Goal: Task Accomplishment & Management: Manage account settings

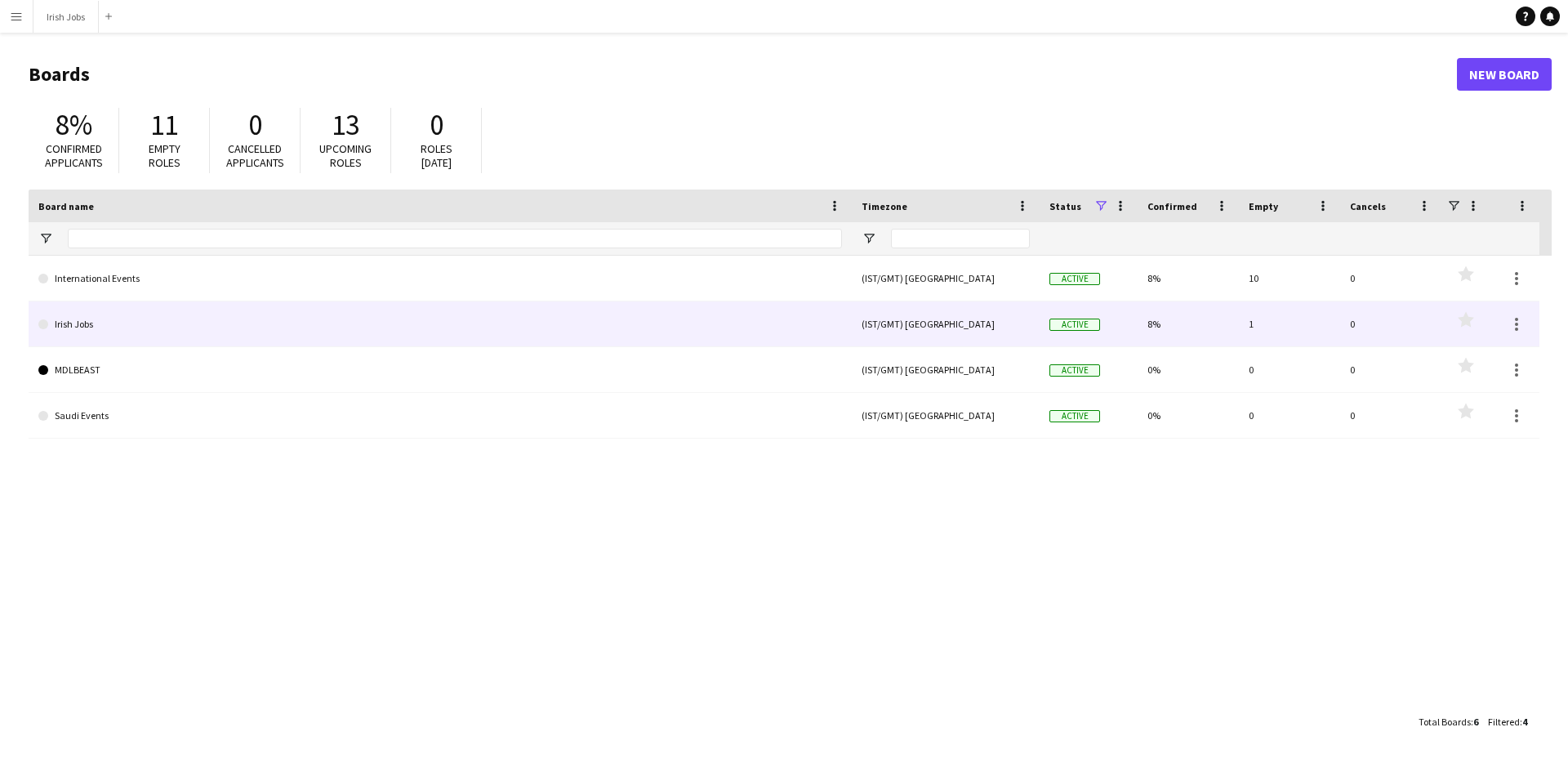
click at [408, 320] on link "Irish Jobs" at bounding box center [441, 323] width 804 height 46
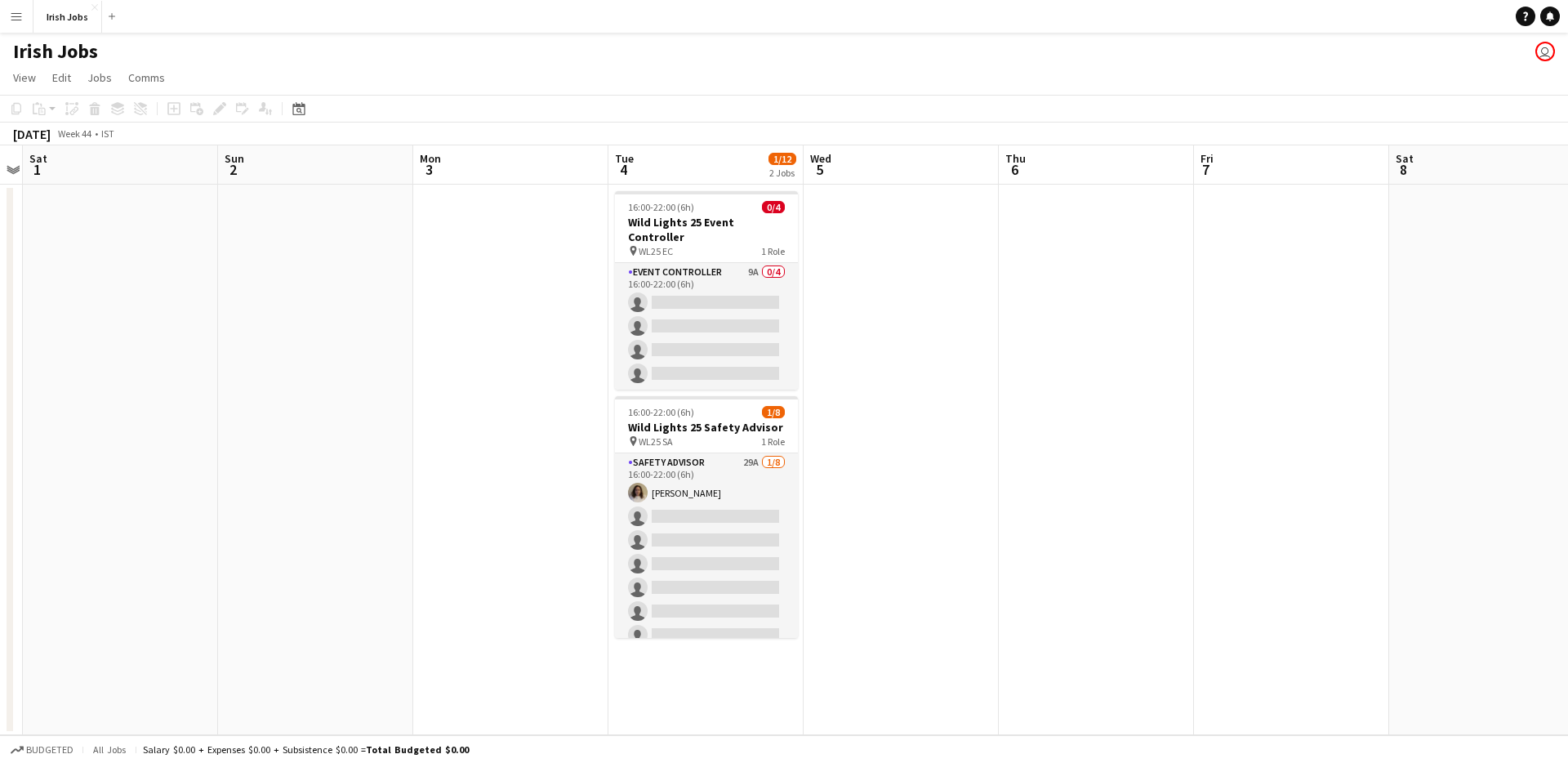
scroll to position [0, 643]
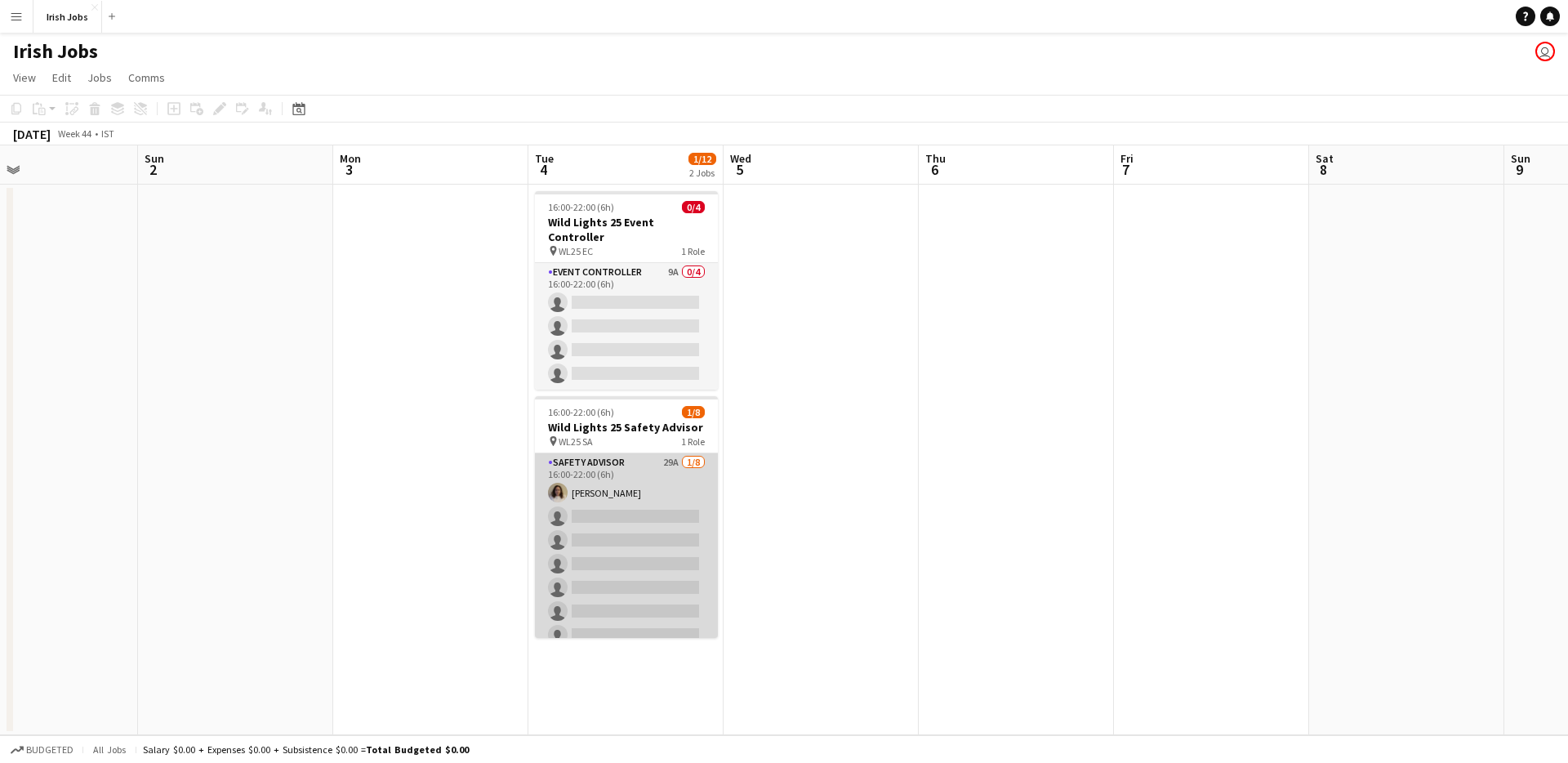
click at [651, 470] on app-card-role "Safety Advisor 29A [DATE] 16:00-22:00 (6h) [PERSON_NAME] single-neutral-actions…" at bounding box center [626, 564] width 183 height 221
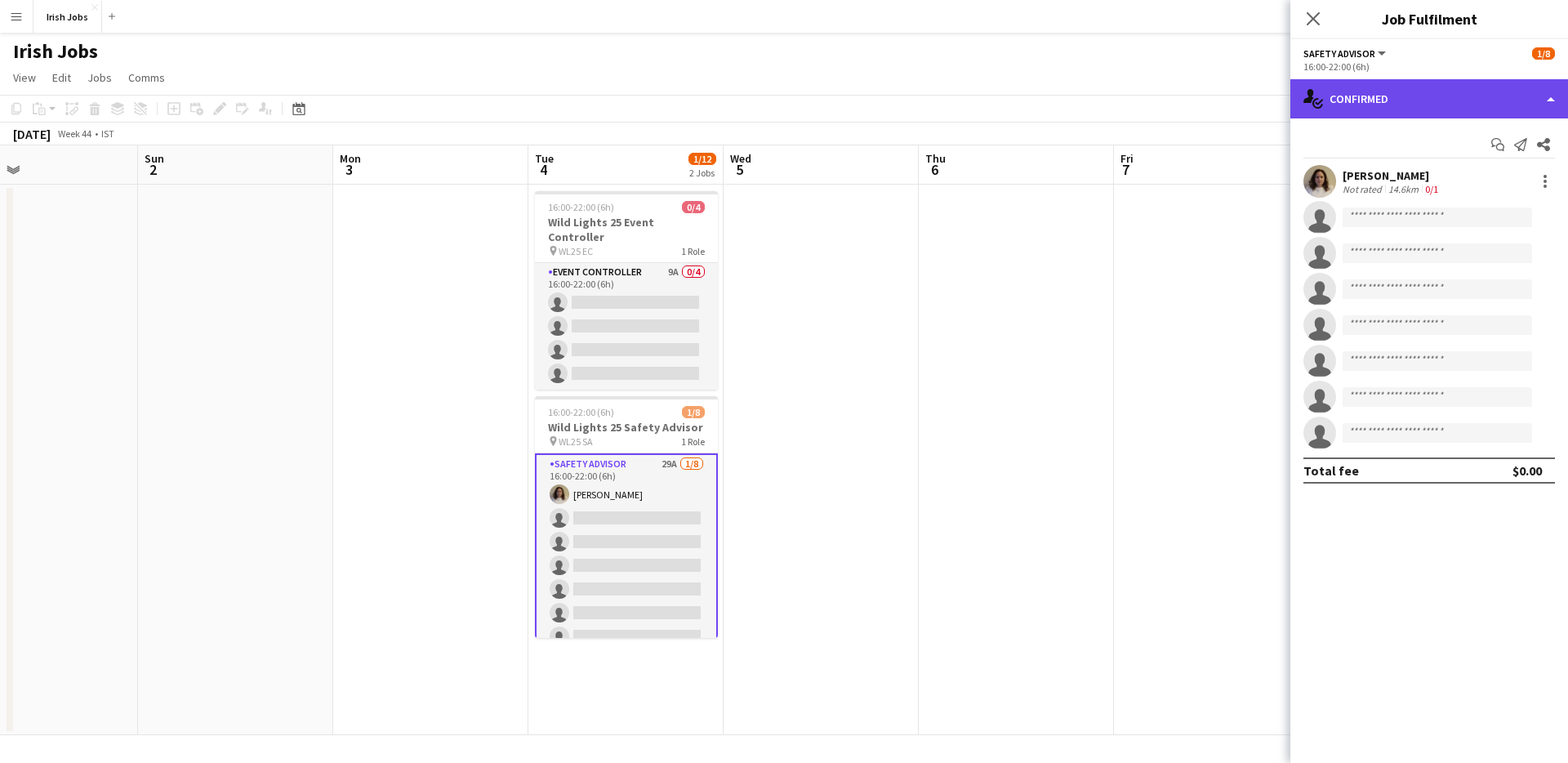
click at [1552, 100] on div "single-neutral-actions-check-2 Confirmed" at bounding box center [1429, 99] width 278 height 39
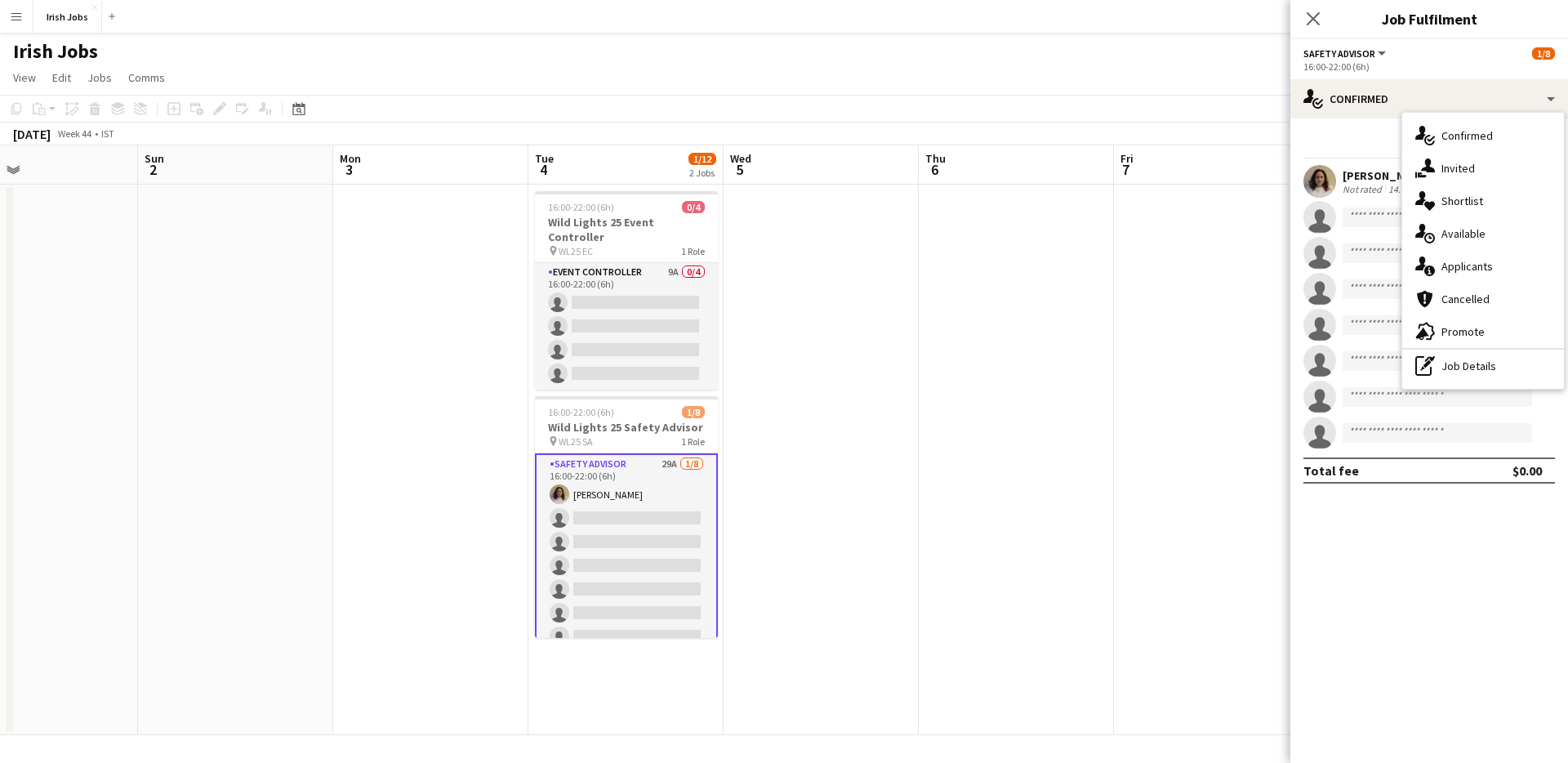
click at [1485, 268] on span "Applicants" at bounding box center [1467, 266] width 51 height 15
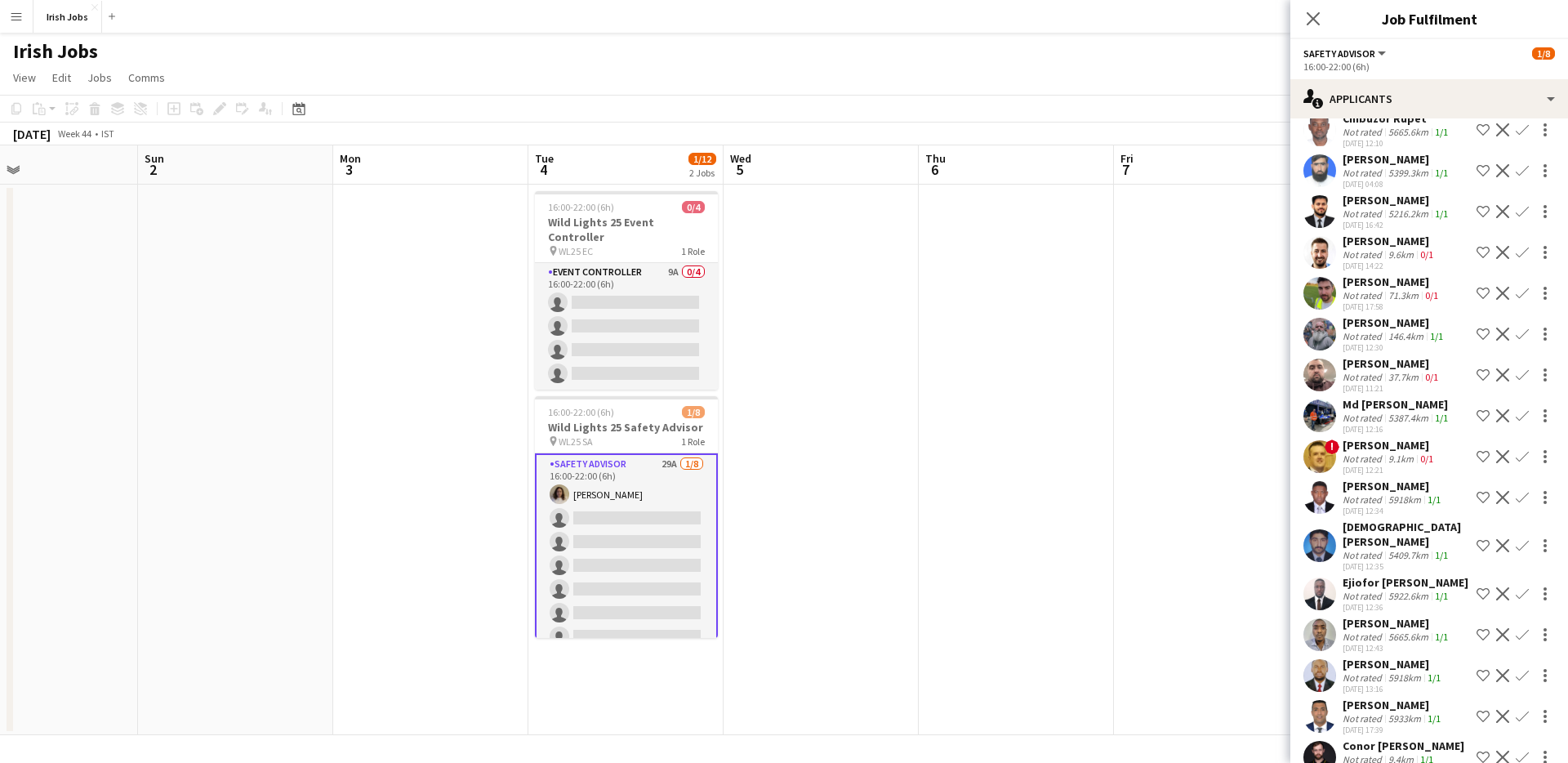
scroll to position [631, 0]
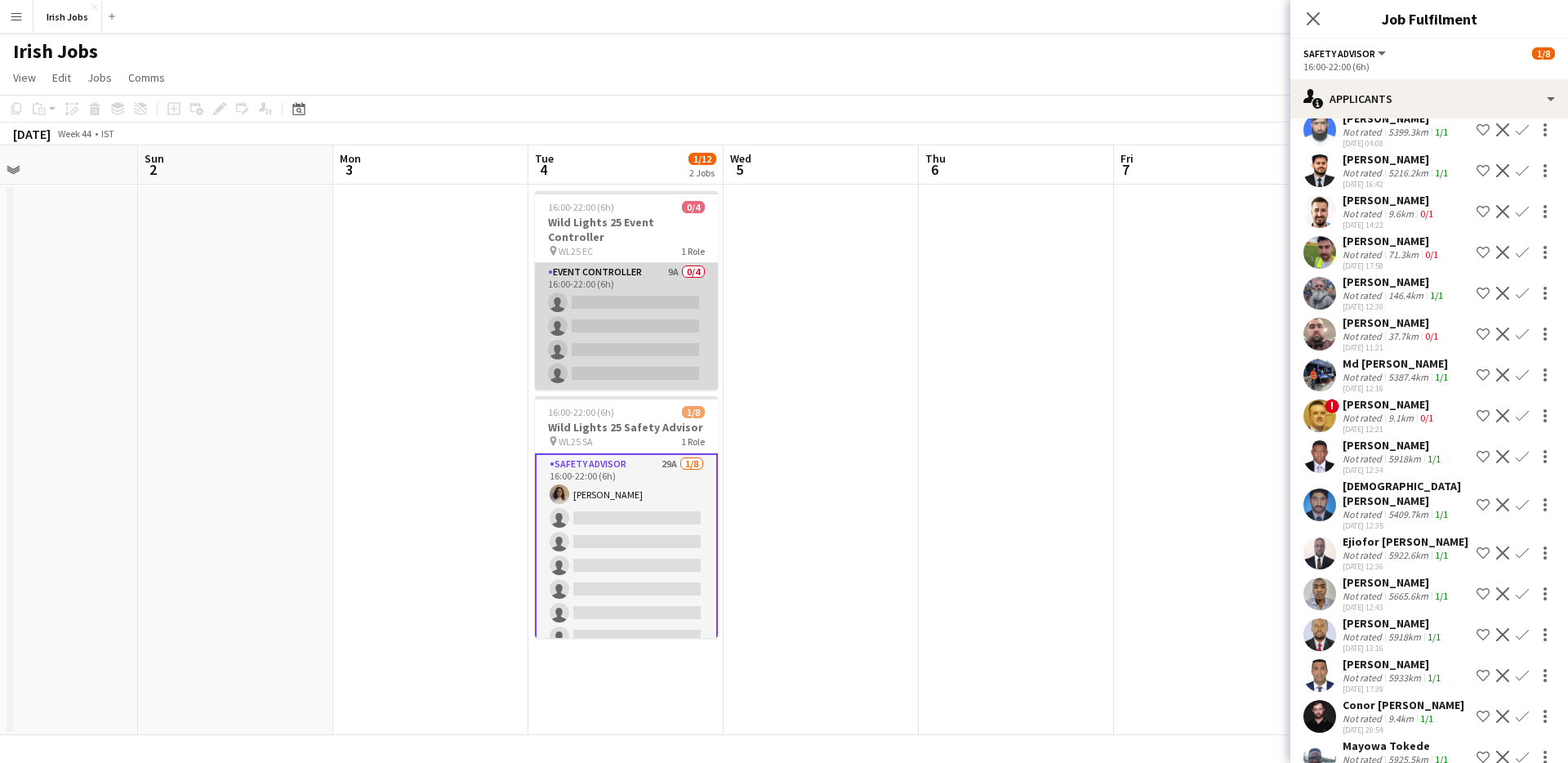
click at [651, 299] on app-card-role "Event Controller 9A 0/4 16:00-22:00 (6h) single-neutral-actions single-neutral-…" at bounding box center [626, 326] width 183 height 126
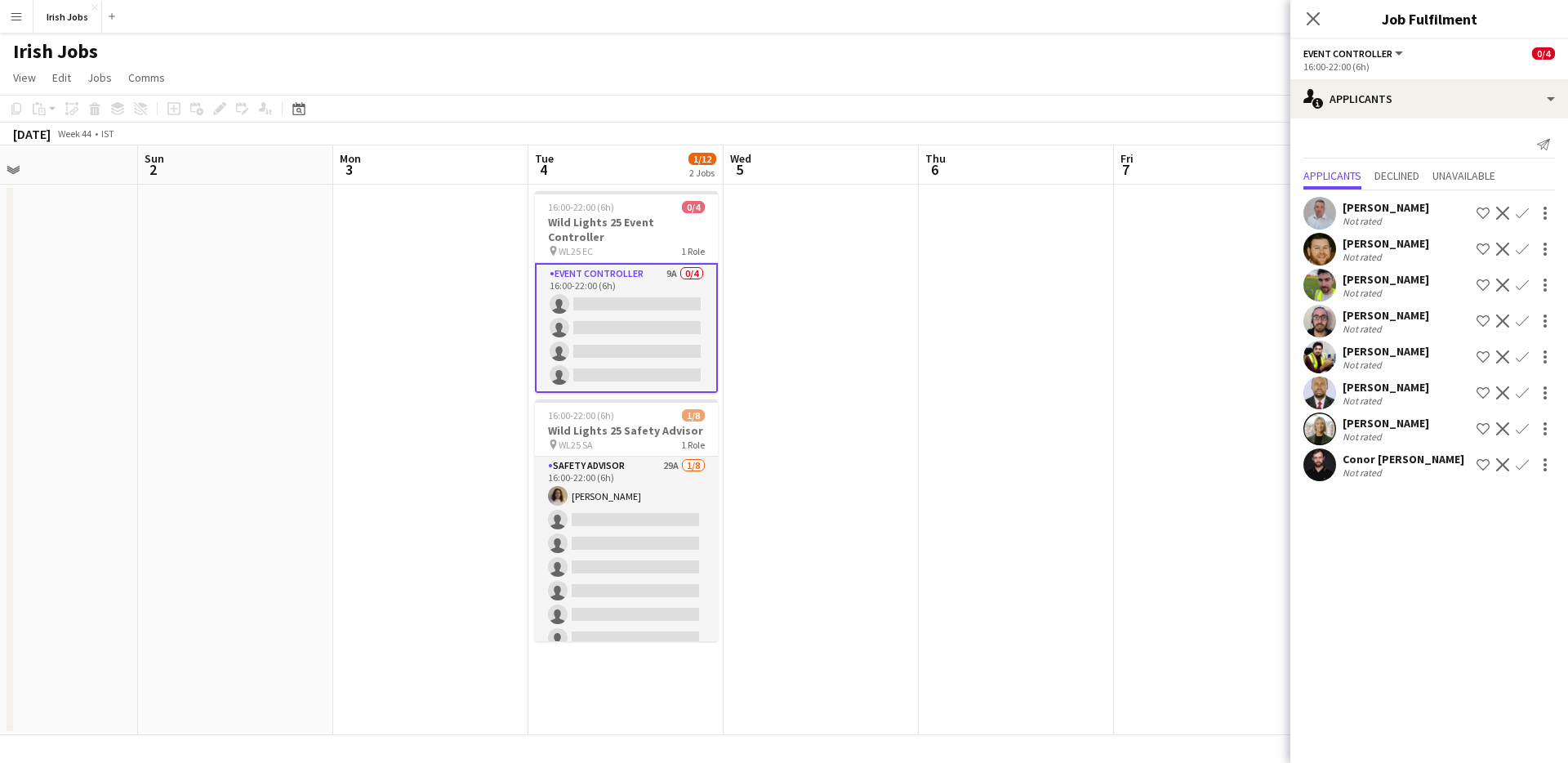
scroll to position [0, 0]
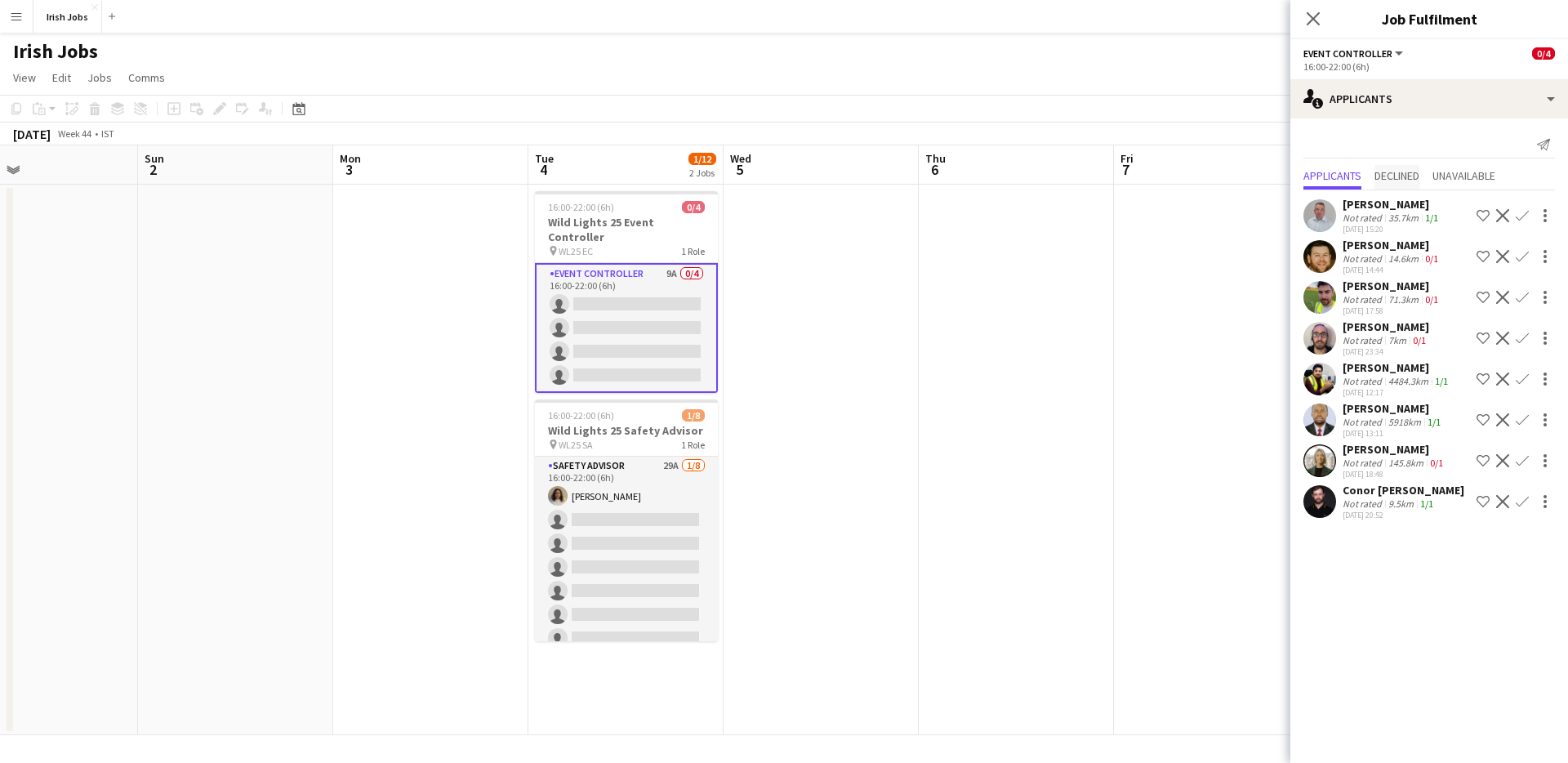
click at [1403, 177] on span "Declined" at bounding box center [1397, 176] width 45 height 12
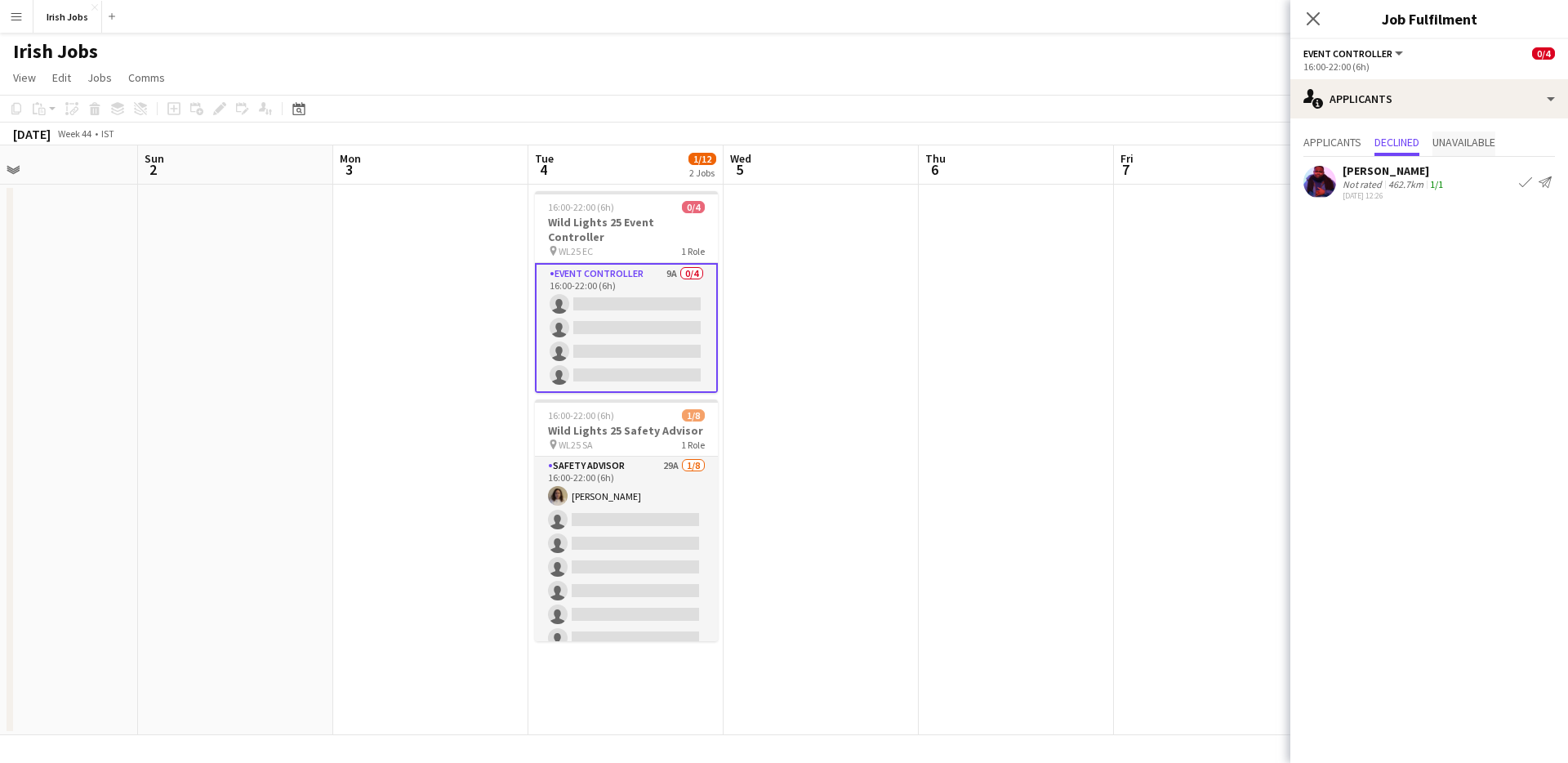
click at [1470, 140] on span "Unavailable" at bounding box center [1464, 143] width 63 height 12
click at [1314, 18] on icon at bounding box center [1313, 18] width 16 height 16
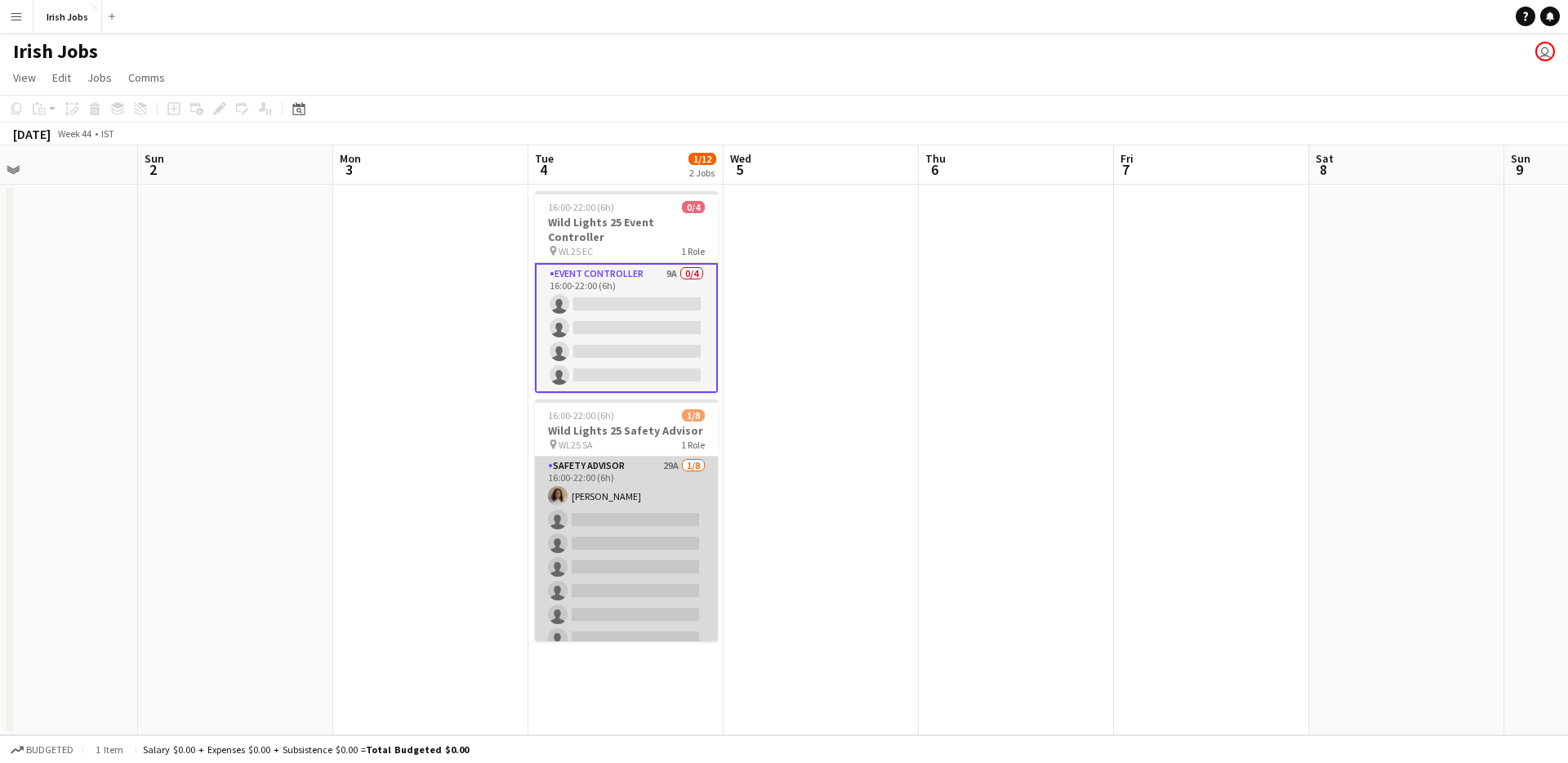
click at [651, 489] on app-card-role "Safety Advisor 29A [DATE] 16:00-22:00 (6h) [PERSON_NAME] single-neutral-actions…" at bounding box center [626, 567] width 183 height 221
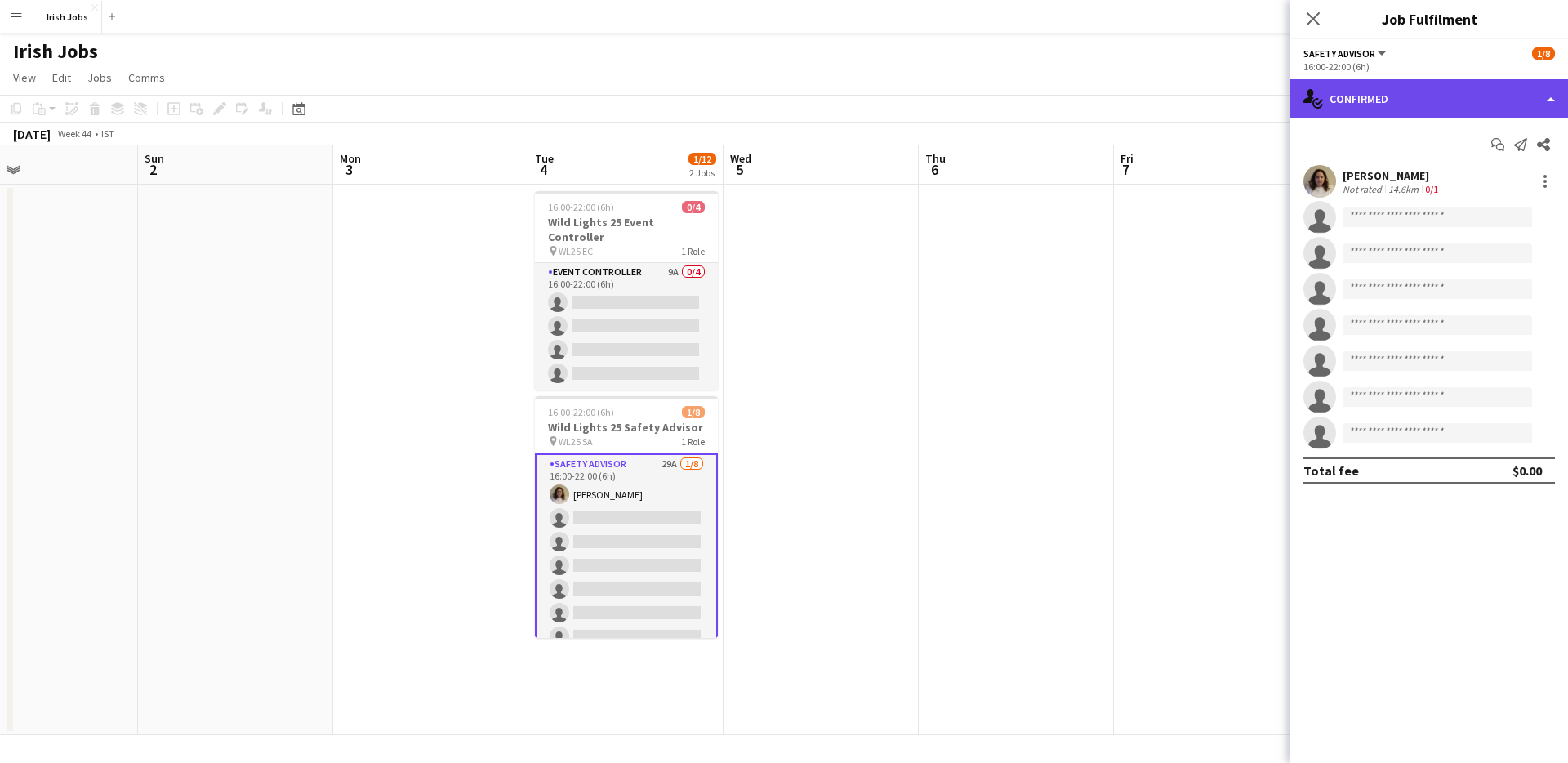
click at [1551, 98] on div "single-neutral-actions-check-2 Confirmed" at bounding box center [1429, 99] width 278 height 39
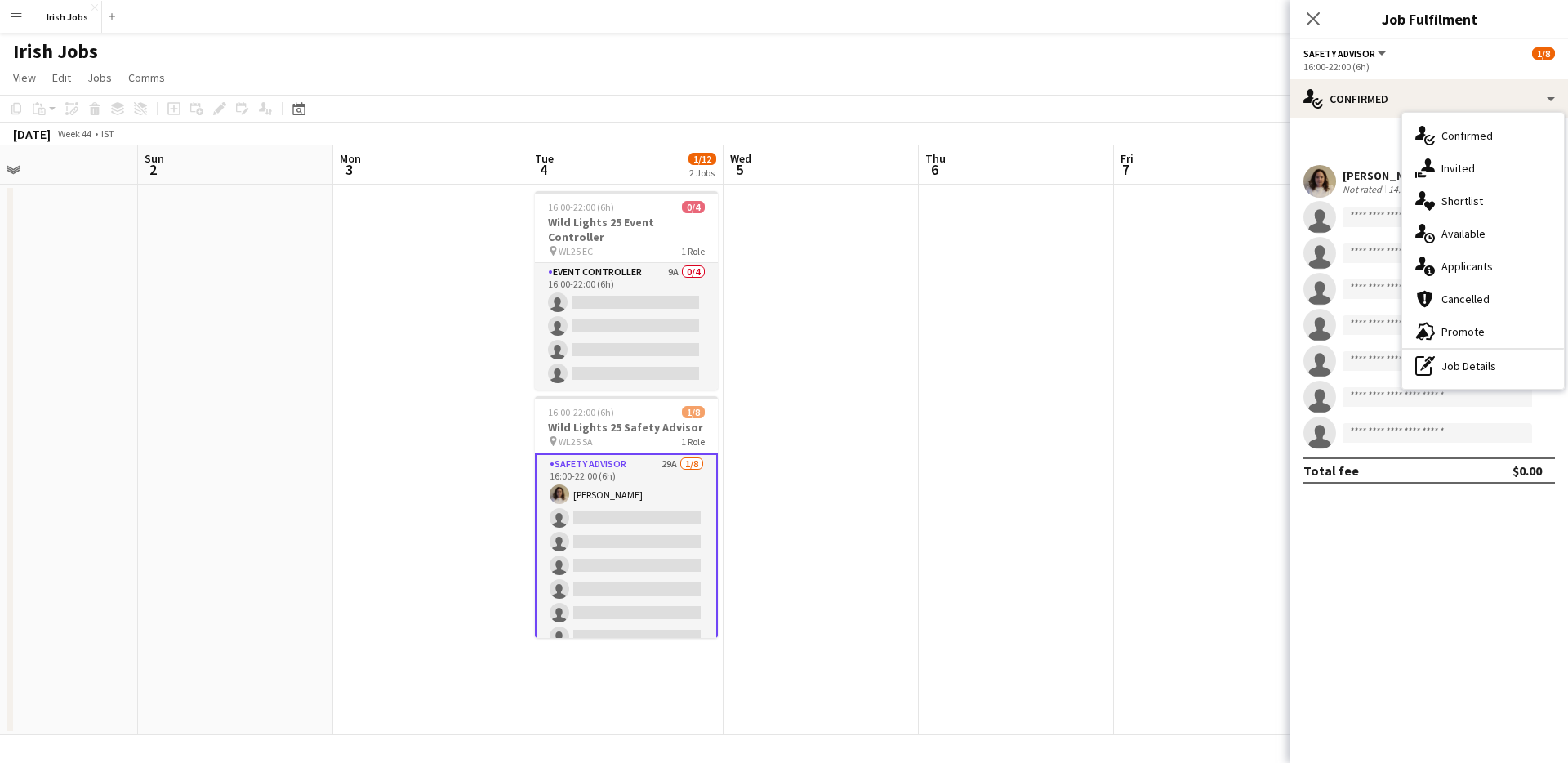
click at [1473, 265] on span "Applicants" at bounding box center [1467, 266] width 51 height 15
